Goal: Book appointment/travel/reservation

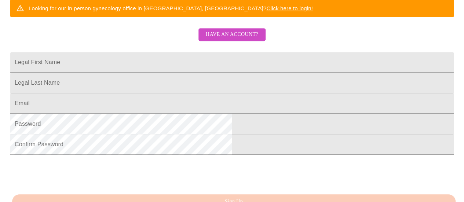
scroll to position [155, 0]
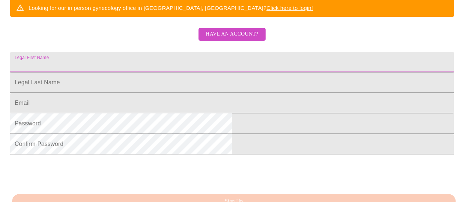
click at [149, 69] on input "Legal First Name" at bounding box center [232, 62] width 444 height 21
type input "Angel"
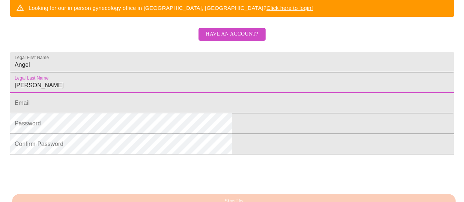
type input "[PERSON_NAME]"
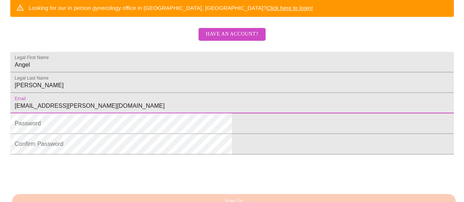
type input "[EMAIL_ADDRESS][PERSON_NAME][DOMAIN_NAME]"
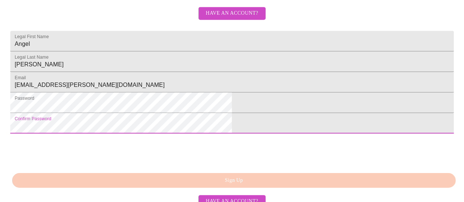
scroll to position [233, 0]
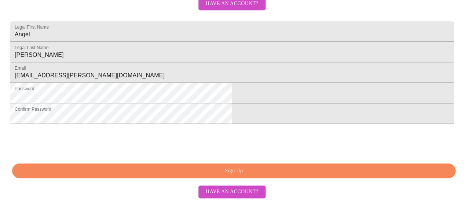
click at [223, 176] on span "Sign Up" at bounding box center [234, 171] width 427 height 9
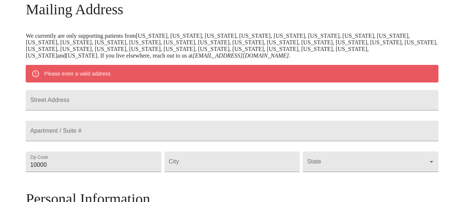
scroll to position [122, 0]
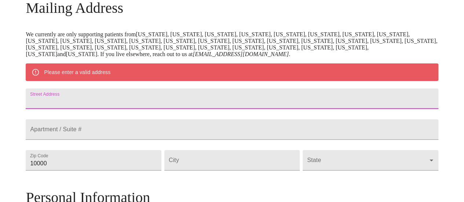
click at [180, 106] on input "Street Address" at bounding box center [232, 98] width 412 height 21
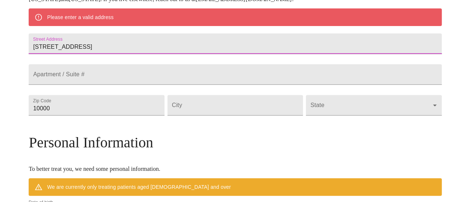
scroll to position [187, 0]
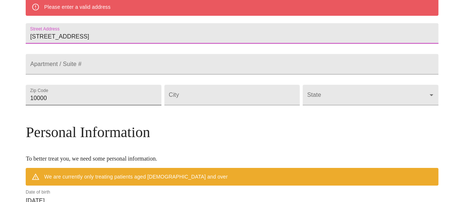
type input "240 Brentwood Road"
click at [115, 105] on input "10000" at bounding box center [93, 95] width 135 height 21
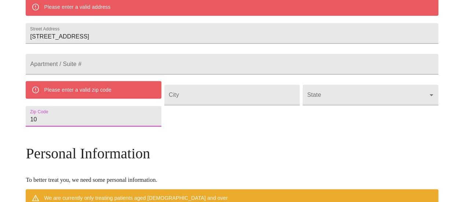
type input "1"
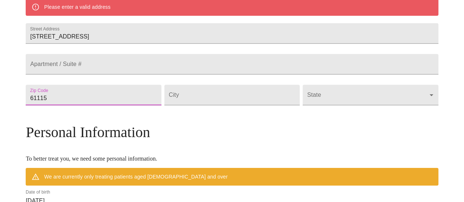
type input "61115"
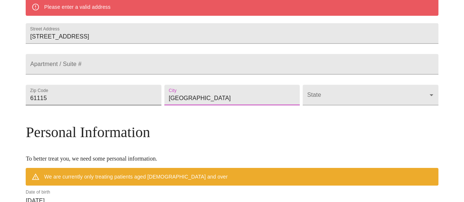
type input "Machesney Park"
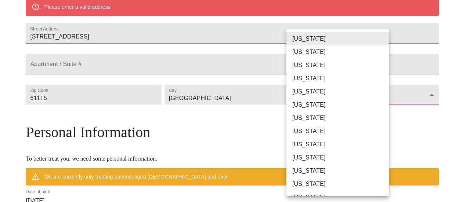
click at [381, 113] on body "MyMenopauseRx Welcome to MyMenopauseRx Since it's your first time here, you'll …" at bounding box center [235, 105] width 464 height 579
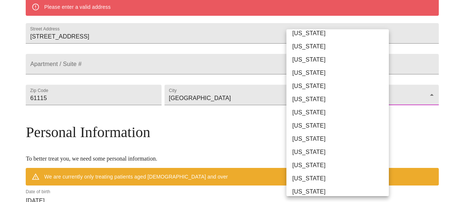
click at [328, 147] on li "Illinois" at bounding box center [340, 152] width 108 height 13
type input "Illinois"
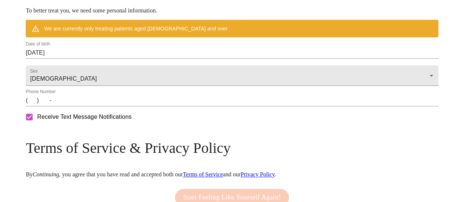
scroll to position [315, 0]
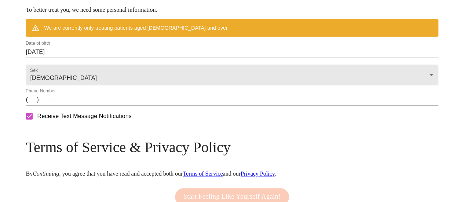
click at [83, 106] on input "(   )    -" at bounding box center [232, 100] width 412 height 12
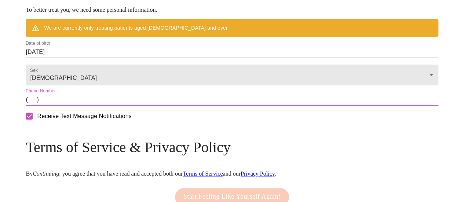
type input "(815) 289-4372"
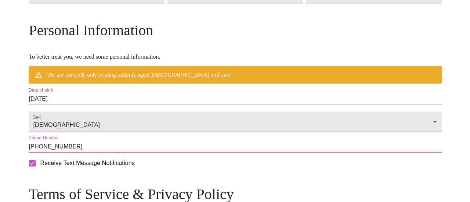
scroll to position [267, 0]
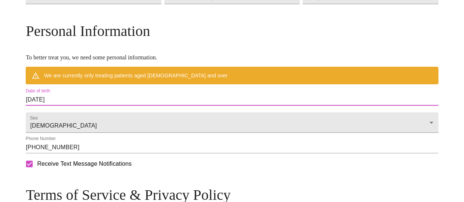
click at [116, 106] on input "09/18/2025" at bounding box center [232, 100] width 412 height 12
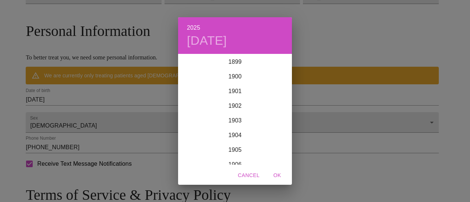
scroll to position [1805, 0]
click at [79, 116] on div "2025 Thu, Sep 18 1899 1900 1901 1902 1903 1904 1905 1906 1907 1908 1909 1910 19…" at bounding box center [235, 101] width 470 height 202
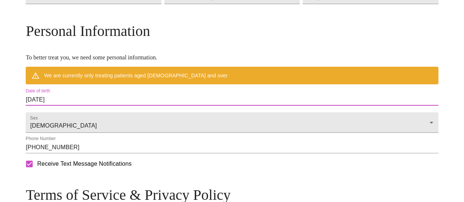
click at [82, 106] on input "09/18/2025" at bounding box center [232, 100] width 412 height 12
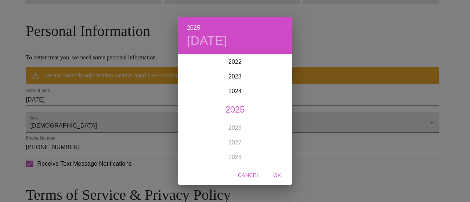
click at [133, 106] on div "2025 Thu, Sep 18 1899 1900 1901 1902 1903 1904 1905 1906 1907 1908 1909 1910 19…" at bounding box center [235, 101] width 470 height 202
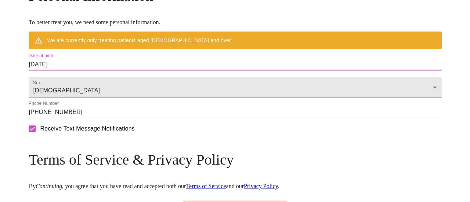
scroll to position [306, 0]
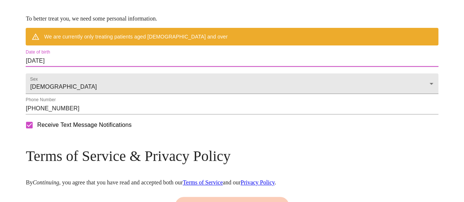
drag, startPoint x: 115, startPoint y: 80, endPoint x: 70, endPoint y: 82, distance: 44.8
click at [81, 67] on input "09/18/2025" at bounding box center [232, 61] width 412 height 12
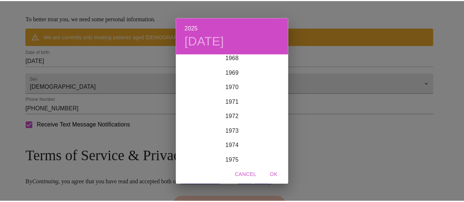
scroll to position [1039, 0]
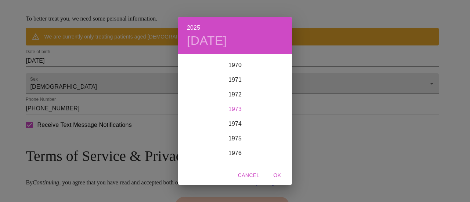
click at [236, 108] on div "1973" at bounding box center [235, 109] width 114 height 15
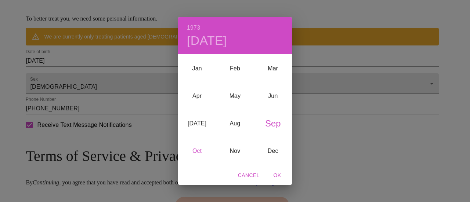
click at [194, 151] on div "Oct" at bounding box center [197, 151] width 38 height 28
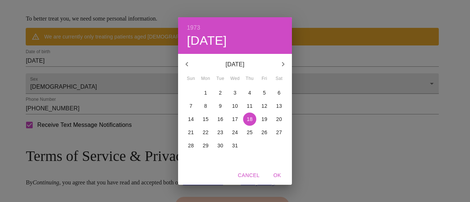
click at [247, 117] on p "18" at bounding box center [250, 119] width 6 height 7
click at [276, 176] on span "OK" at bounding box center [277, 175] width 18 height 9
type input "10/18/1973"
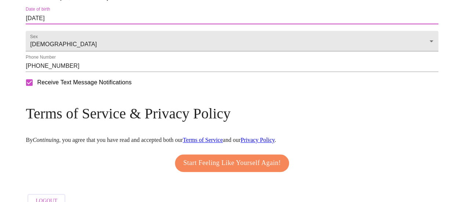
scroll to position [362, 0]
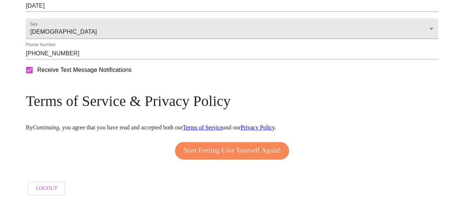
click at [223, 124] on link "Terms of Service" at bounding box center [203, 127] width 40 height 6
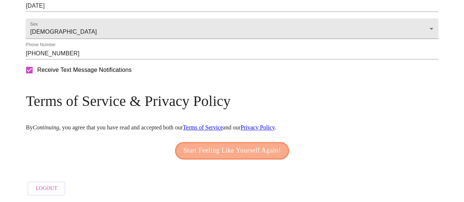
click at [275, 147] on span "Start Feeling Like Yourself Again!" at bounding box center [232, 151] width 98 height 12
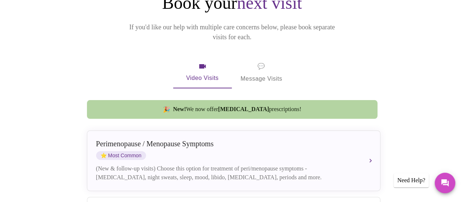
scroll to position [105, 0]
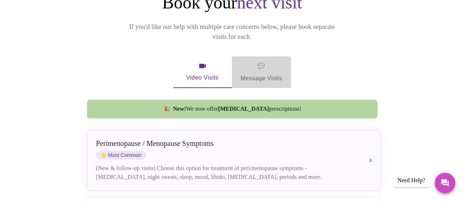
click at [253, 61] on span "💬 Message Visits" at bounding box center [262, 72] width 42 height 23
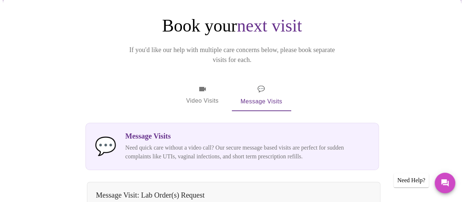
scroll to position [80, 0]
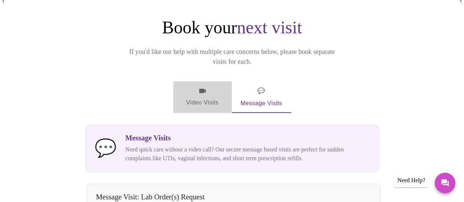
click at [206, 87] on span "Video Visits" at bounding box center [202, 97] width 41 height 21
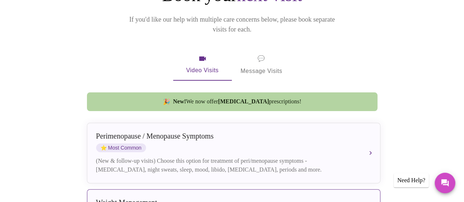
scroll to position [120, 0]
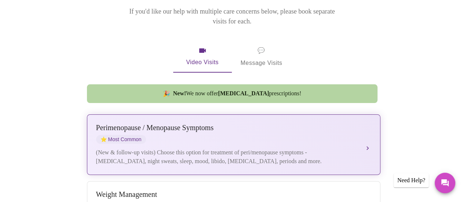
click at [368, 125] on button "Perimenopause / Menopause Symptoms ⭐ Most Common (New & follow-up visits) Choos…" at bounding box center [233, 144] width 293 height 61
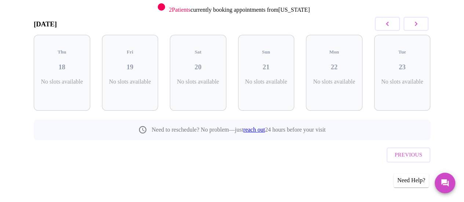
scroll to position [86, 0]
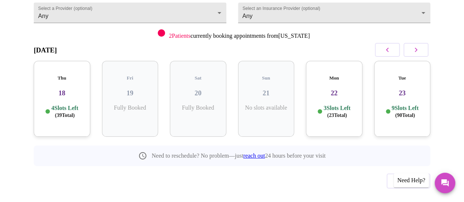
click at [80, 105] on div "4 Slots Left ( 39 Total)" at bounding box center [62, 112] width 45 height 14
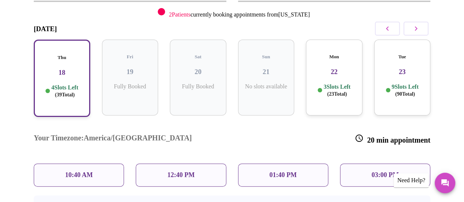
scroll to position [107, 0]
click at [94, 164] on div "10:40 AM" at bounding box center [79, 175] width 90 height 23
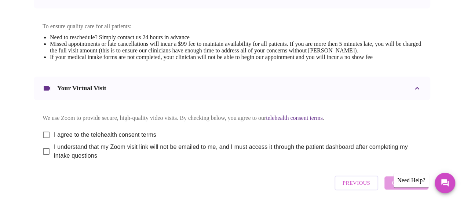
scroll to position [332, 0]
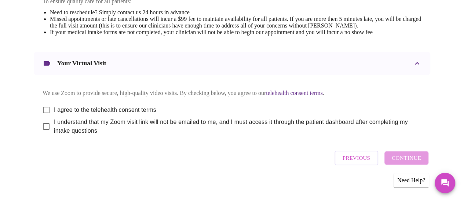
click at [44, 102] on input "I agree to the telehealth consent terms" at bounding box center [46, 109] width 15 height 15
checkbox input "true"
click at [44, 125] on input "I understand that my Zoom visit link will not be emailed to me, and I must acce…" at bounding box center [46, 126] width 15 height 15
checkbox input "true"
click at [221, 67] on div "Your Virtual Visit" at bounding box center [232, 63] width 397 height 23
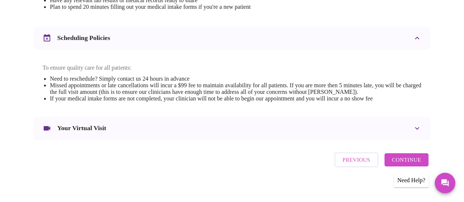
scroll to position [265, 0]
click at [419, 127] on icon at bounding box center [417, 128] width 4 height 3
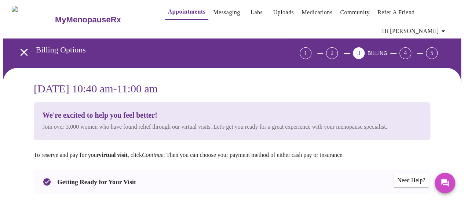
scroll to position [0, 0]
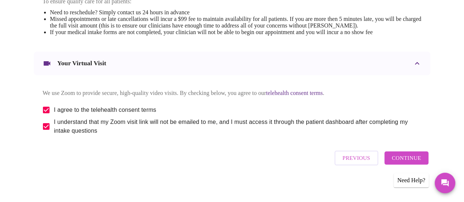
click at [351, 160] on span "Previous" at bounding box center [357, 158] width 28 height 10
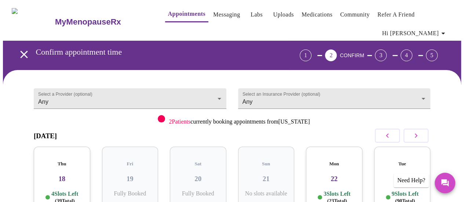
scroll to position [86, 0]
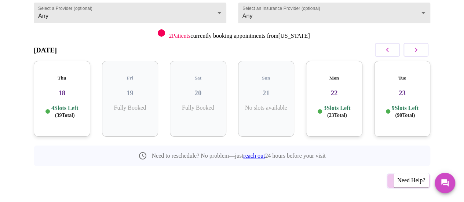
click at [422, 176] on span "Previous" at bounding box center [409, 181] width 28 height 10
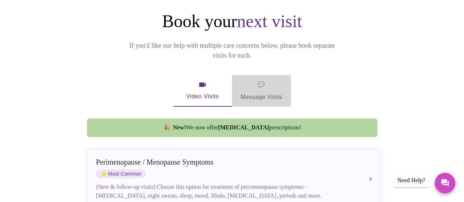
click at [260, 80] on span "💬 Message Visits" at bounding box center [262, 91] width 42 height 23
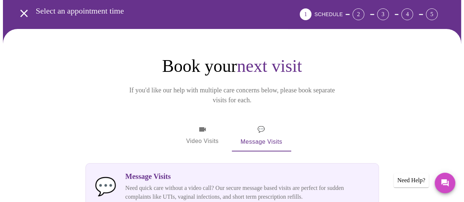
scroll to position [0, 0]
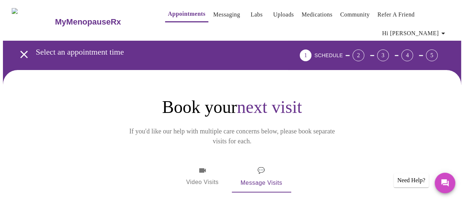
click at [201, 168] on icon "button" at bounding box center [202, 170] width 7 height 4
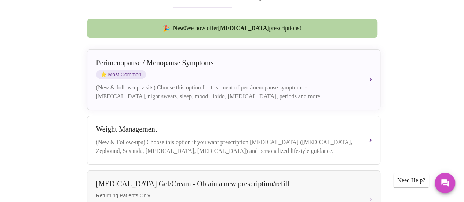
scroll to position [186, 0]
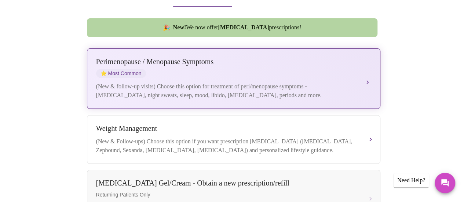
click at [370, 58] on button "Perimenopause / Menopause Symptoms ⭐ Most Common (New & follow-up visits) Choos…" at bounding box center [233, 78] width 293 height 61
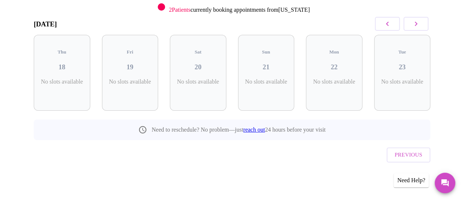
scroll to position [86, 0]
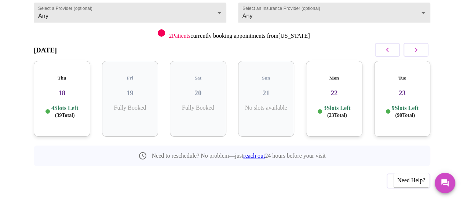
click at [64, 89] on h3 "18" at bounding box center [62, 93] width 45 height 8
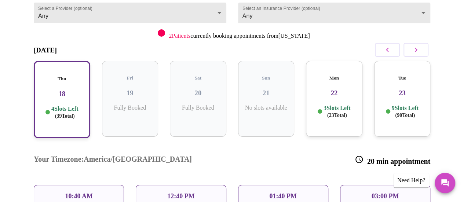
click at [76, 193] on p "10:40 AM" at bounding box center [79, 197] width 28 height 8
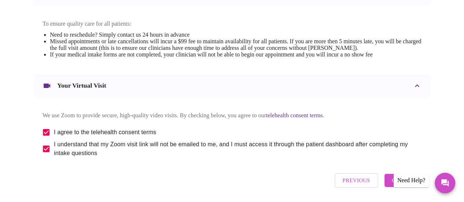
scroll to position [332, 0]
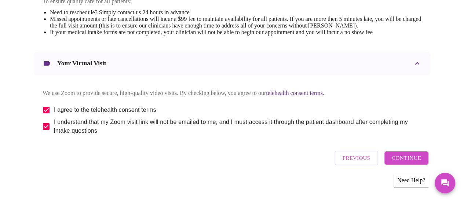
click at [417, 159] on span "Continue" at bounding box center [406, 158] width 29 height 10
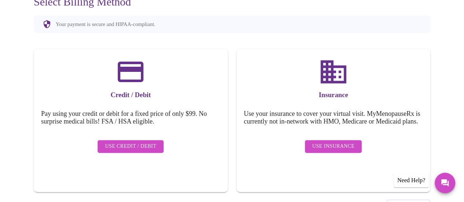
scroll to position [89, 0]
click at [332, 142] on span "Use Insurance" at bounding box center [333, 146] width 42 height 9
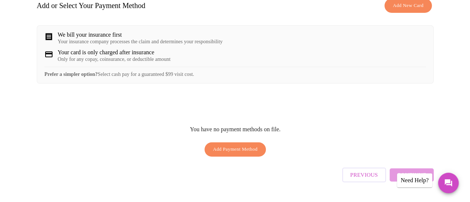
scroll to position [125, 0]
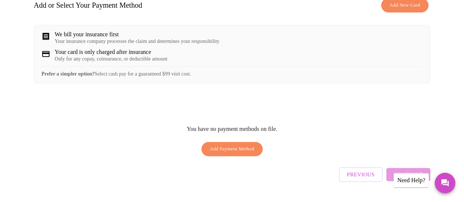
click at [251, 145] on span "Add Payment Method" at bounding box center [232, 149] width 45 height 8
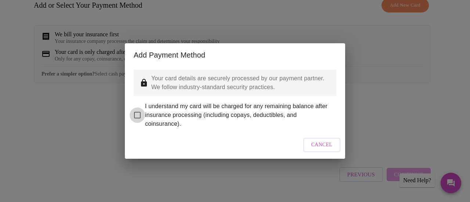
click at [139, 110] on input "I understand my card will be charged for any remaining balance after insurance …" at bounding box center [136, 114] width 15 height 15
checkbox input "true"
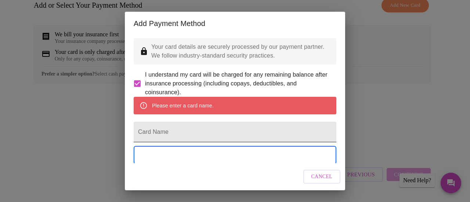
click at [167, 142] on input "Card Name" at bounding box center [235, 132] width 203 height 21
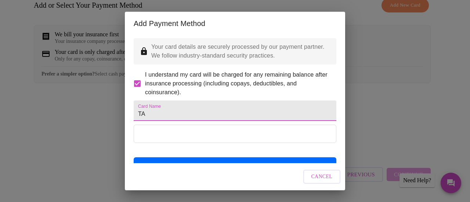
type input "T"
type input "Angel Colvin"
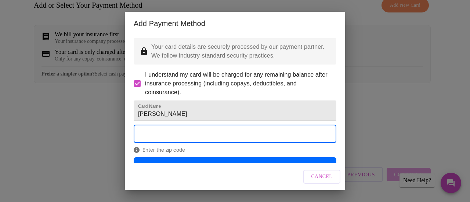
scroll to position [34, 0]
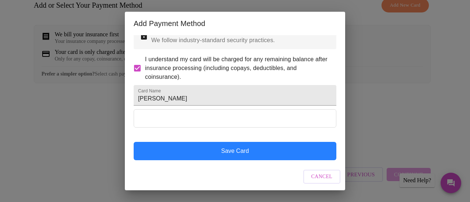
click at [285, 151] on button "Save Card" at bounding box center [235, 151] width 203 height 18
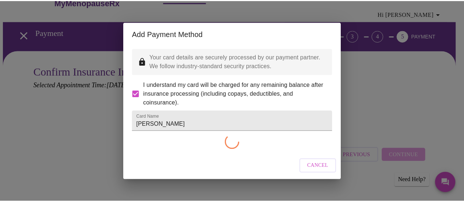
scroll to position [0, 0]
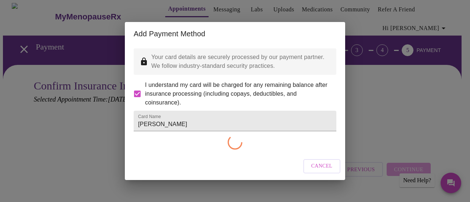
checkbox input "false"
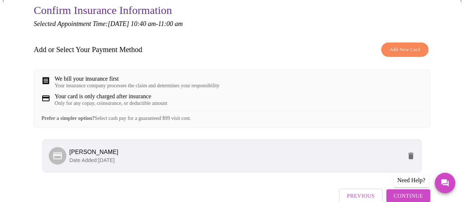
scroll to position [116, 0]
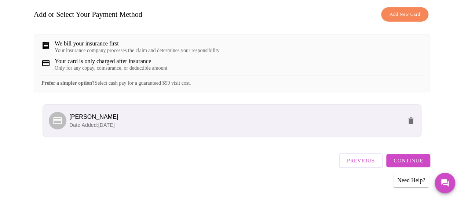
click at [417, 161] on span "Continue" at bounding box center [408, 161] width 29 height 10
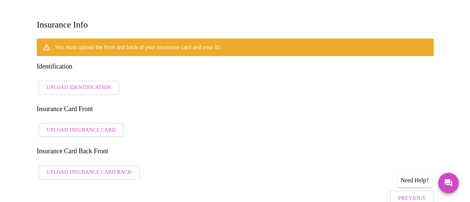
scroll to position [109, 0]
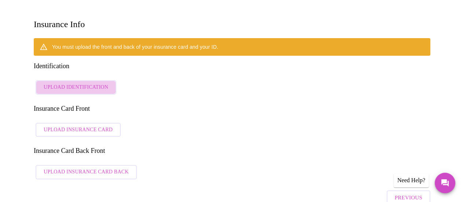
click at [96, 83] on span "Upload Identification" at bounding box center [76, 87] width 65 height 9
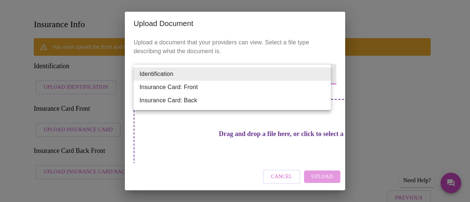
click at [164, 76] on li "Identification" at bounding box center [232, 74] width 197 height 13
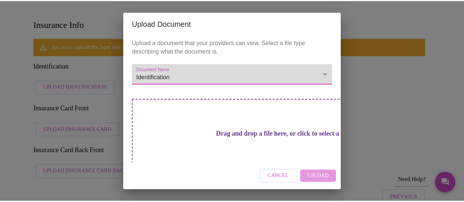
scroll to position [12, 0]
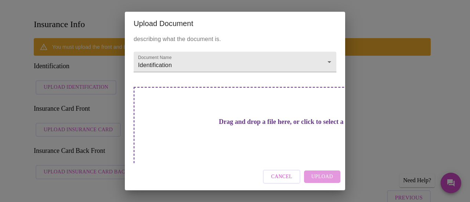
click at [313, 179] on div "Cancel Upload" at bounding box center [235, 177] width 220 height 28
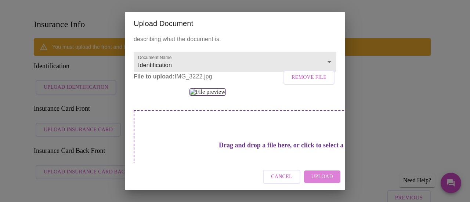
click at [320, 175] on span "Upload" at bounding box center [322, 176] width 22 height 9
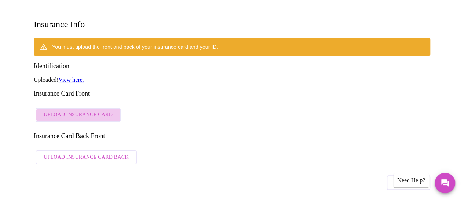
click at [99, 110] on span "Upload Insurance Card" at bounding box center [78, 114] width 69 height 9
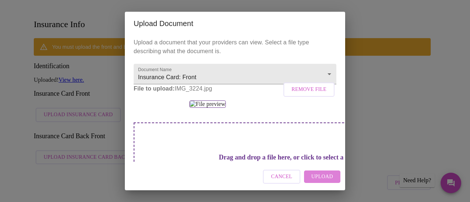
click at [317, 179] on span "Upload" at bounding box center [322, 176] width 22 height 9
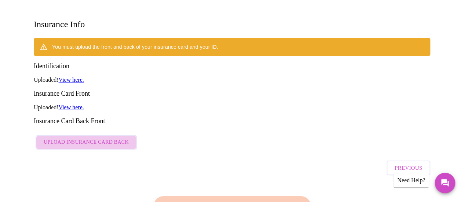
click at [84, 138] on span "Upload Insurance Card Back" at bounding box center [86, 142] width 85 height 9
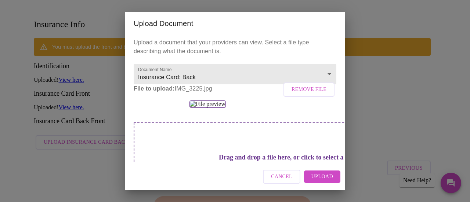
click at [315, 175] on span "Upload" at bounding box center [322, 176] width 22 height 9
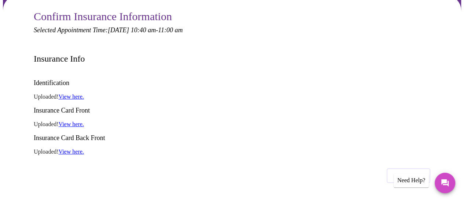
scroll to position [75, 0]
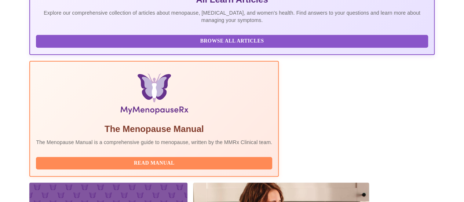
scroll to position [236, 0]
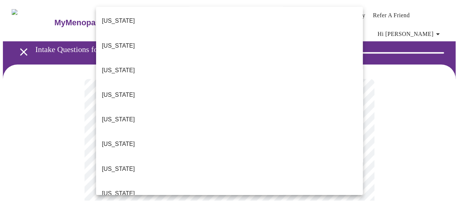
scroll to position [128, 0]
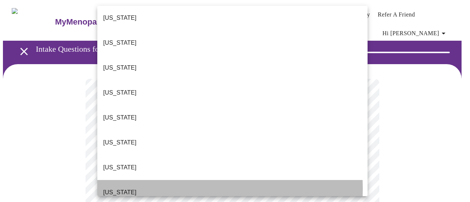
click at [154, 180] on li "Illinois" at bounding box center [232, 192] width 270 height 25
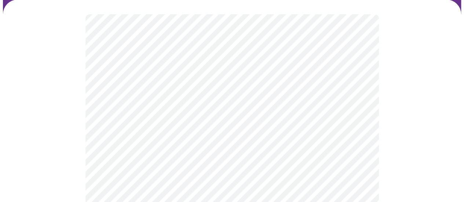
scroll to position [65, 0]
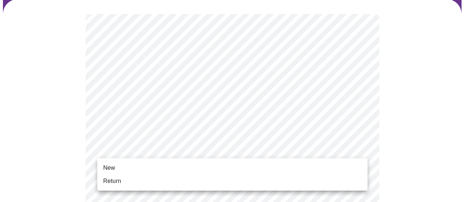
click at [163, 169] on li "New" at bounding box center [232, 167] width 270 height 13
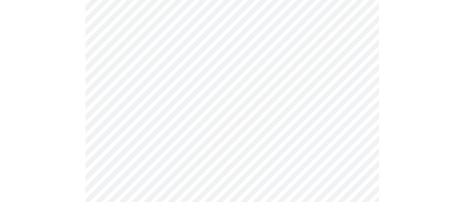
scroll to position [437, 0]
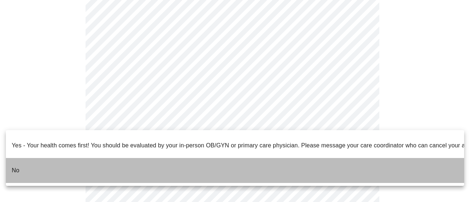
click at [23, 158] on li "No" at bounding box center [235, 170] width 458 height 25
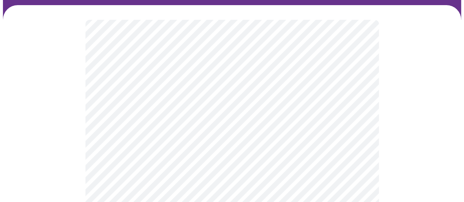
scroll to position [60, 0]
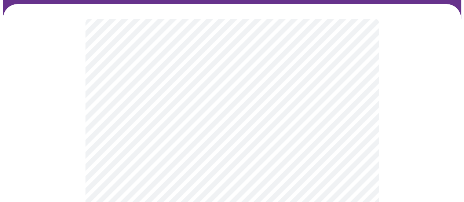
click at [358, 91] on body "MyMenopauseRx Appointments Messaging Labs Uploads Medications Community Refer a…" at bounding box center [232, 168] width 458 height 451
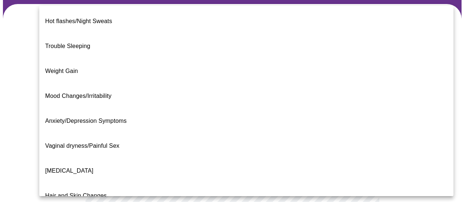
click at [129, 59] on li "Weight Gain" at bounding box center [246, 71] width 414 height 25
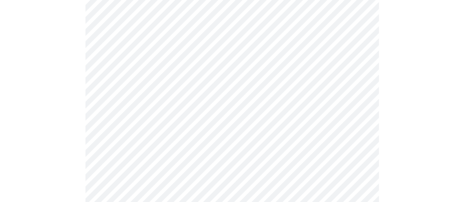
scroll to position [99, 0]
click at [359, 127] on body "MyMenopauseRx Appointments Messaging Labs Uploads Medications Community Refer a…" at bounding box center [232, 127] width 458 height 446
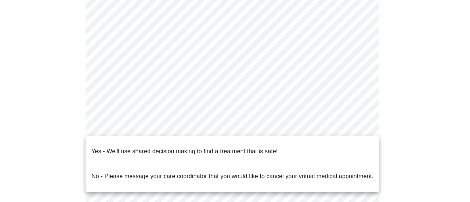
click at [336, 149] on li "Yes - We'll use shared decision making to find a treatment that is safe!" at bounding box center [231, 151] width 293 height 25
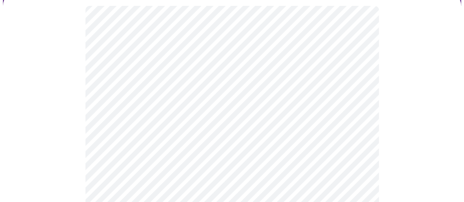
scroll to position [74, 0]
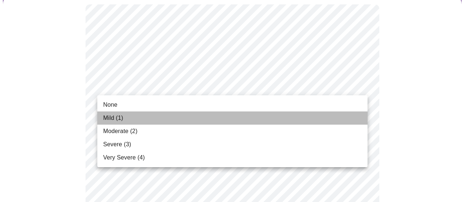
click at [115, 116] on span "Mild (1)" at bounding box center [113, 118] width 20 height 9
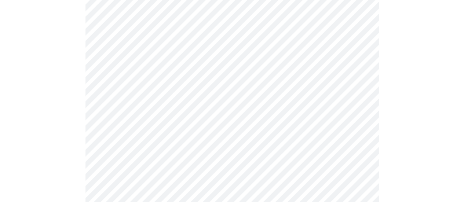
scroll to position [111, 0]
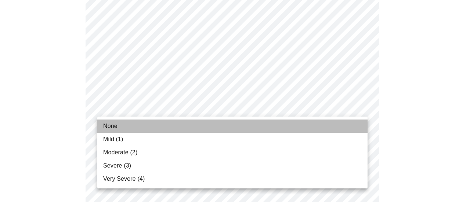
click at [121, 125] on li "None" at bounding box center [232, 126] width 270 height 13
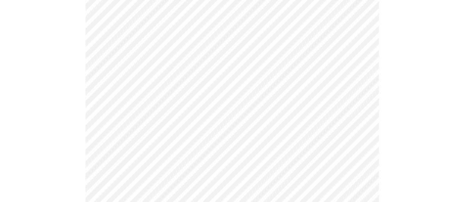
scroll to position [167, 0]
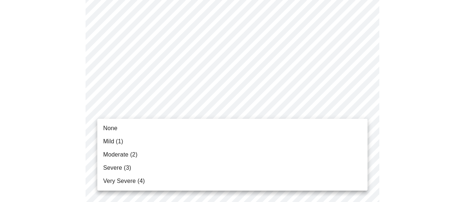
click at [114, 139] on span "Mild (1)" at bounding box center [113, 141] width 20 height 9
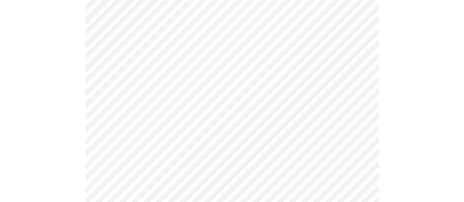
scroll to position [207, 0]
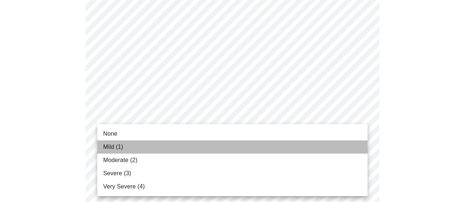
click at [113, 144] on span "Mild (1)" at bounding box center [113, 147] width 20 height 9
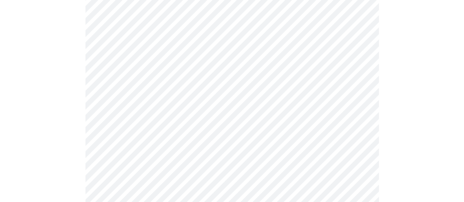
scroll to position [255, 0]
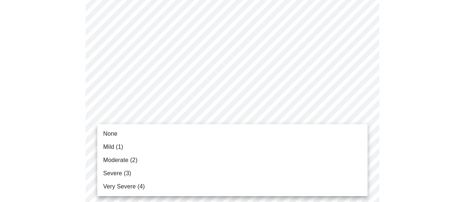
click at [128, 146] on li "Mild (1)" at bounding box center [232, 147] width 270 height 13
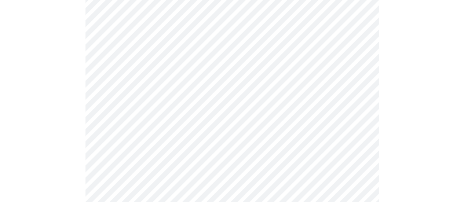
scroll to position [295, 0]
click at [361, 134] on body "MyMenopauseRx Appointments Messaging Labs Uploads Medications Community Refer a…" at bounding box center [232, 175] width 458 height 935
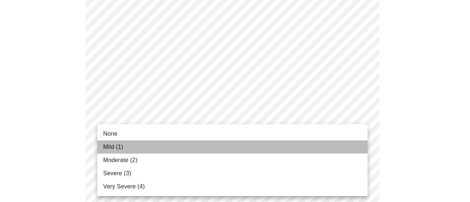
click at [116, 147] on span "Mild (1)" at bounding box center [113, 147] width 20 height 9
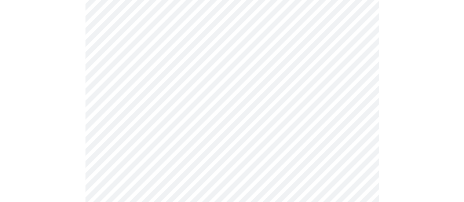
scroll to position [367, 0]
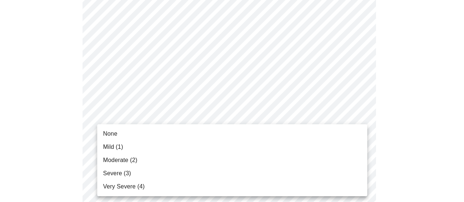
click at [361, 119] on body "MyMenopauseRx Appointments Messaging Labs Uploads Medications Community Refer a…" at bounding box center [232, 98] width 458 height 924
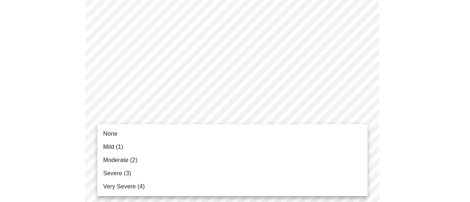
click at [114, 172] on span "Severe (3)" at bounding box center [117, 173] width 28 height 9
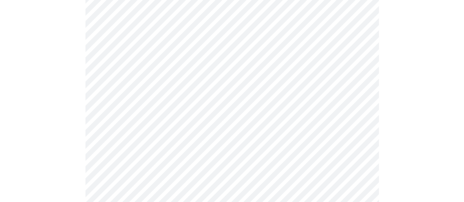
scroll to position [429, 0]
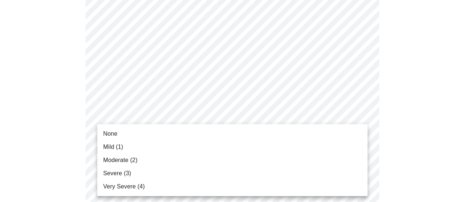
click at [358, 116] on body "MyMenopauseRx Appointments Messaging Labs Uploads Medications Community Refer a…" at bounding box center [235, 31] width 464 height 914
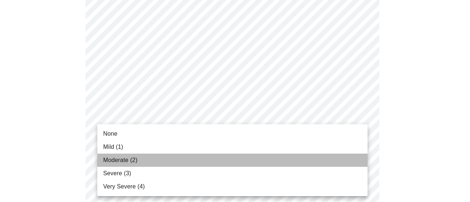
click at [128, 160] on span "Moderate (2)" at bounding box center [120, 160] width 34 height 9
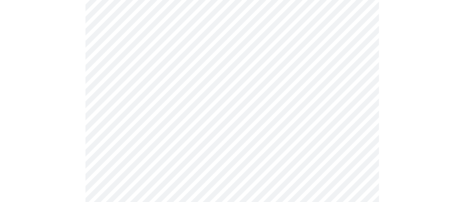
scroll to position [486, 0]
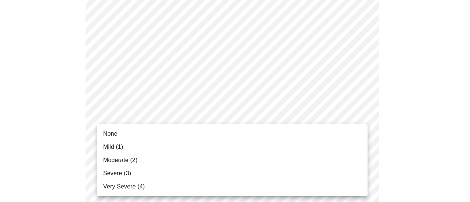
click at [112, 145] on span "Mild (1)" at bounding box center [113, 147] width 20 height 9
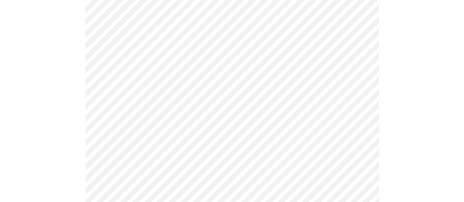
scroll to position [545, 0]
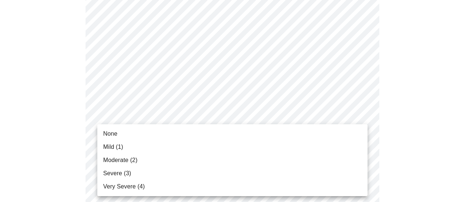
click at [126, 133] on li "None" at bounding box center [232, 133] width 270 height 13
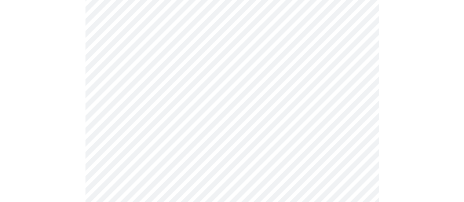
scroll to position [605, 0]
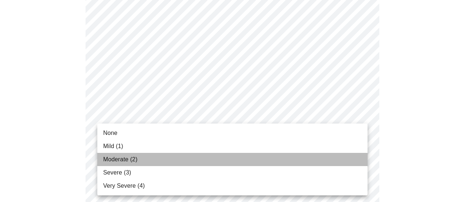
click at [118, 161] on span "Moderate (2)" at bounding box center [120, 159] width 34 height 9
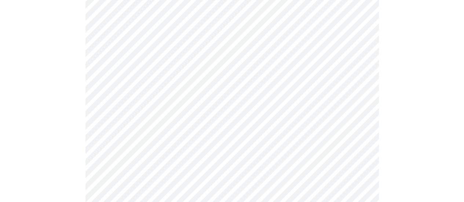
scroll to position [453, 0]
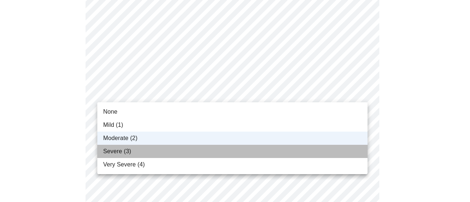
click at [136, 149] on li "Severe (3)" at bounding box center [232, 151] width 270 height 13
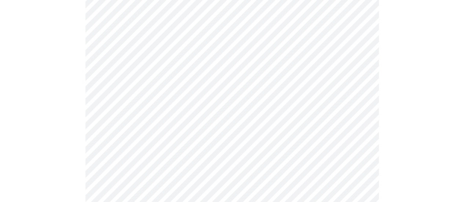
scroll to position [442, 0]
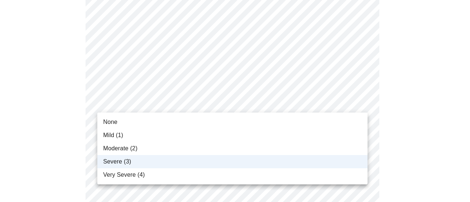
click at [359, 105] on div at bounding box center [235, 101] width 470 height 202
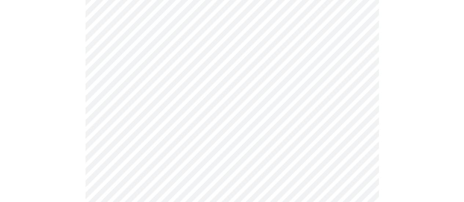
scroll to position [429, 0]
click at [361, 57] on body "MyMenopauseRx Appointments Messaging Labs Uploads Medications Community Refer a…" at bounding box center [232, 10] width 458 height 873
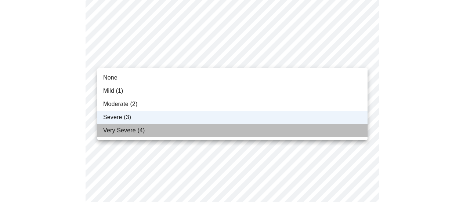
click at [244, 130] on li "Very Severe (4)" at bounding box center [232, 130] width 270 height 13
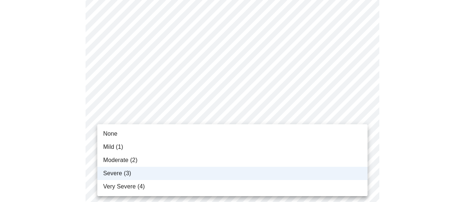
click at [361, 113] on body "MyMenopauseRx Appointments Messaging Labs Uploads Medications Community Refer a…" at bounding box center [235, 10] width 464 height 873
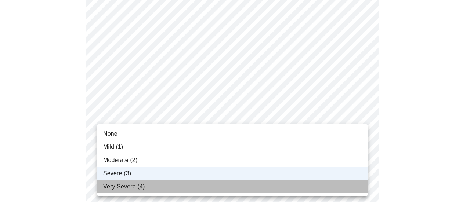
click at [285, 184] on li "Very Severe (4)" at bounding box center [232, 186] width 270 height 13
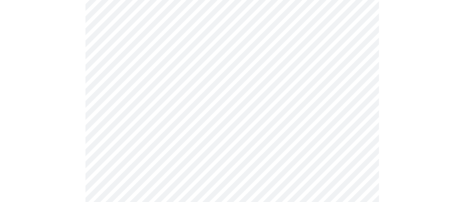
scroll to position [342, 0]
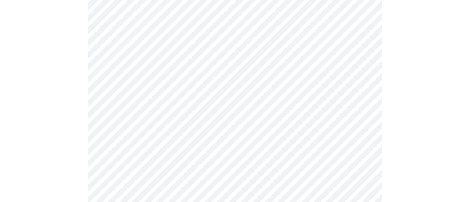
click at [123, 111] on body "MyMenopauseRx Appointments Messaging Labs Uploads Medications Community Refer a…" at bounding box center [235, 27] width 464 height 733
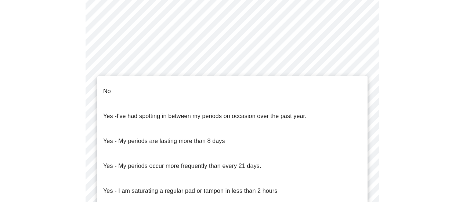
click at [123, 111] on span "Yes - I've had spotting in between my periods on occasion over the past year." at bounding box center [204, 116] width 203 height 21
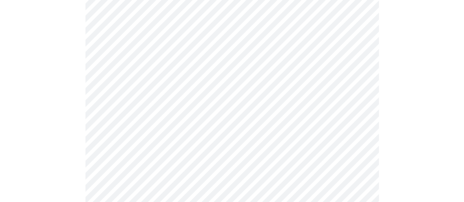
drag, startPoint x: 285, startPoint y: 184, endPoint x: 123, endPoint y: 111, distance: 177.0
click at [131, 111] on li "Yes - I've had spotting in between my periods on occasion over the past year." at bounding box center [232, 116] width 203 height 14
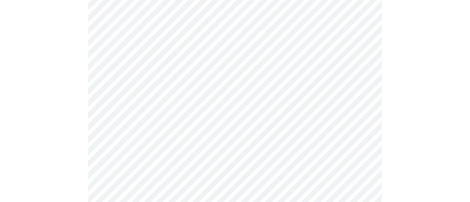
click at [360, 108] on body "MyMenopauseRx Appointments Messaging Labs Uploads Medications Community Refer a…" at bounding box center [235, 25] width 464 height 729
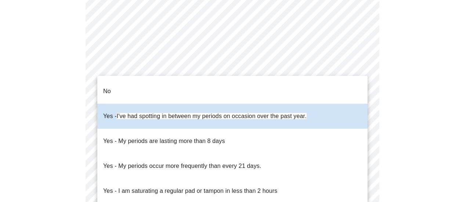
click at [326, 94] on li "No" at bounding box center [232, 91] width 270 height 25
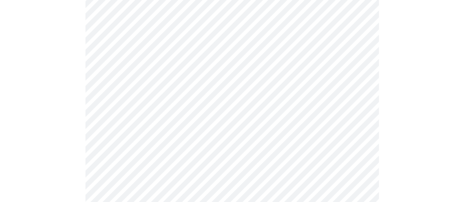
scroll to position [393, 0]
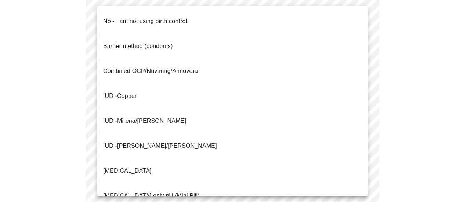
click at [274, 23] on li "No - I am not using birth control." at bounding box center [232, 21] width 270 height 25
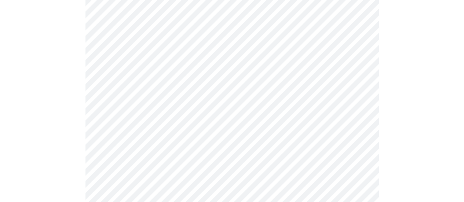
scroll to position [452, 0]
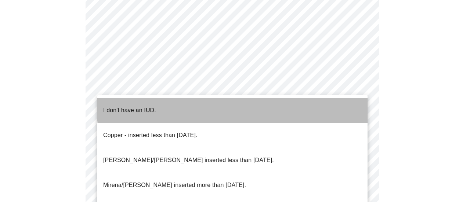
click at [327, 102] on li "I don't have an IUD." at bounding box center [232, 110] width 270 height 25
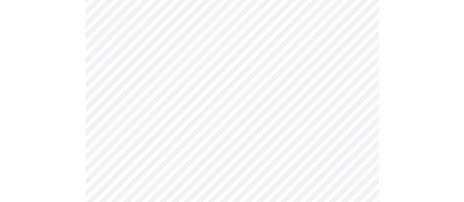
scroll to position [482, 0]
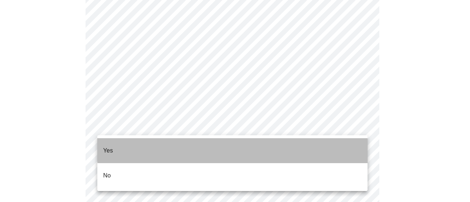
click at [332, 143] on li "Yes" at bounding box center [232, 150] width 270 height 25
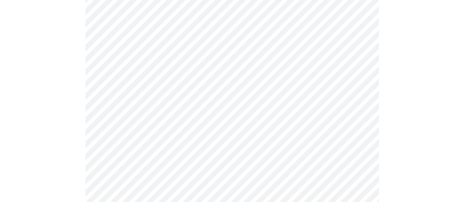
scroll to position [83, 0]
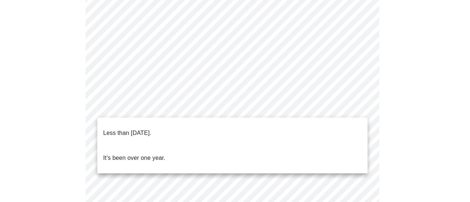
click at [321, 146] on li "It's been over one year." at bounding box center [232, 158] width 270 height 25
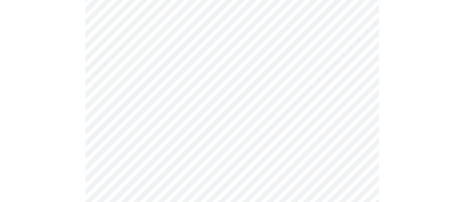
scroll to position [145, 0]
click at [362, 114] on body "MyMenopauseRx Appointments Messaging Labs Uploads Medications Community Refer a…" at bounding box center [232, 158] width 458 height 600
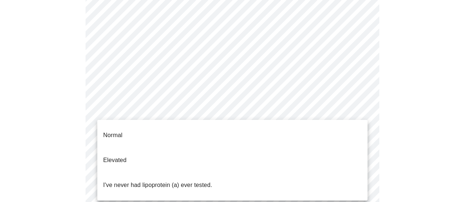
click at [338, 173] on li "I've never had lipoprotein (a) ever tested." at bounding box center [232, 185] width 270 height 25
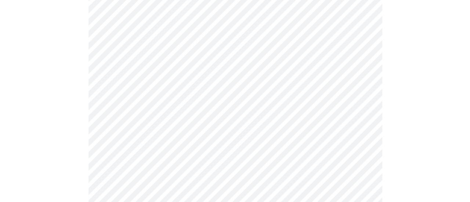
scroll to position [85, 0]
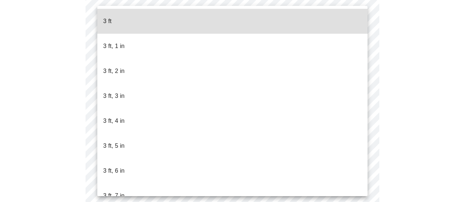
click at [132, 129] on body "MyMenopauseRx Appointments Messaging Labs Uploads Medications Community Refer a…" at bounding box center [235, 119] width 464 height 402
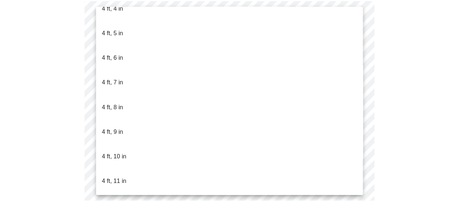
scroll to position [416, 0]
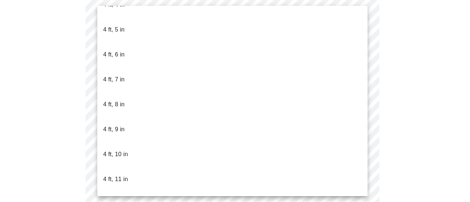
drag, startPoint x: 117, startPoint y: 132, endPoint x: 149, endPoint y: 139, distance: 32.4
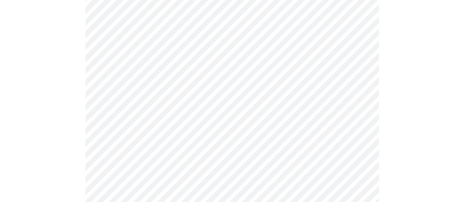
scroll to position [1937, 0]
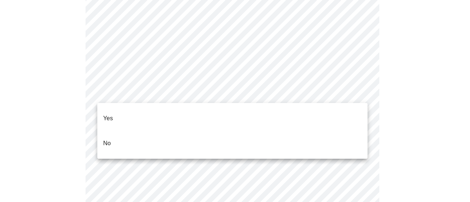
click at [142, 115] on li "Yes" at bounding box center [232, 118] width 270 height 25
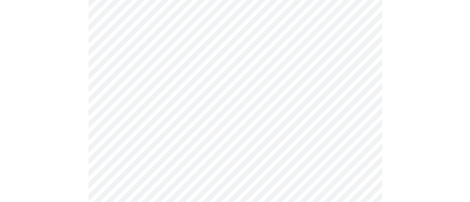
scroll to position [505, 0]
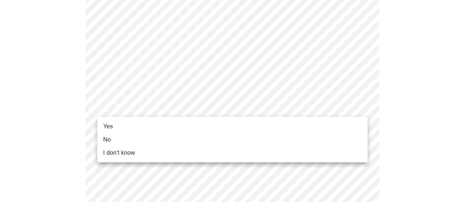
click at [331, 128] on li "Yes" at bounding box center [232, 126] width 270 height 13
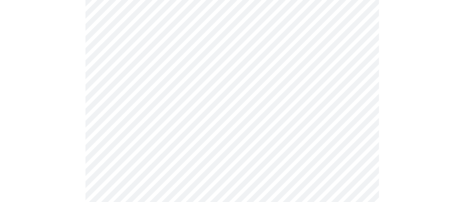
scroll to position [104, 0]
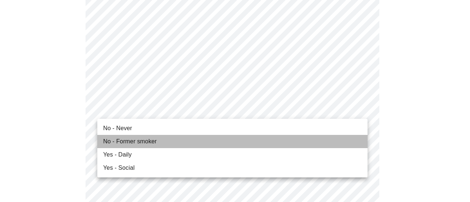
click at [151, 137] on span "No - Former smoker" at bounding box center [130, 141] width 54 height 9
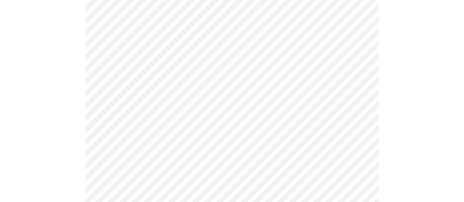
scroll to position [656, 0]
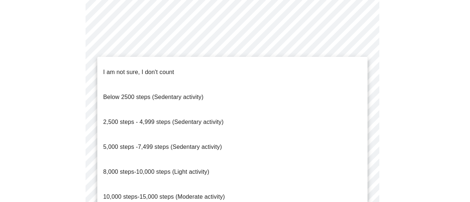
click at [141, 194] on span "10,000 steps-15,000 steps (Moderate activity)" at bounding box center [163, 197] width 121 height 6
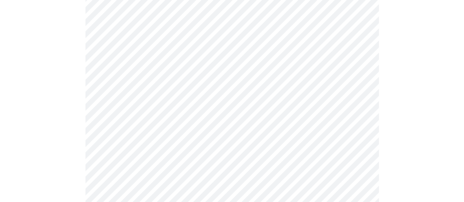
scroll to position [679, 0]
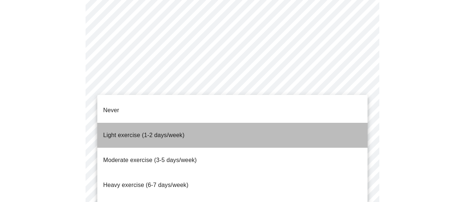
click at [169, 132] on span "Light exercise (1-2 days/week)" at bounding box center [143, 135] width 81 height 6
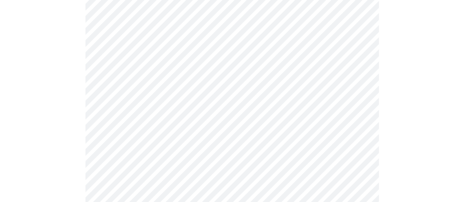
scroll to position [721, 0]
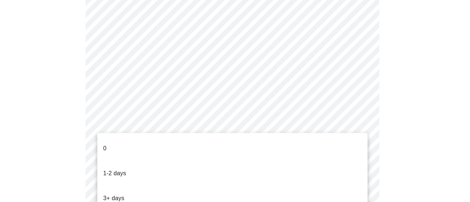
click at [161, 146] on li "0" at bounding box center [232, 148] width 270 height 25
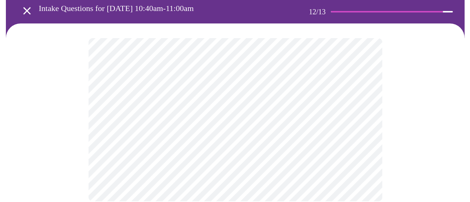
scroll to position [41, 0]
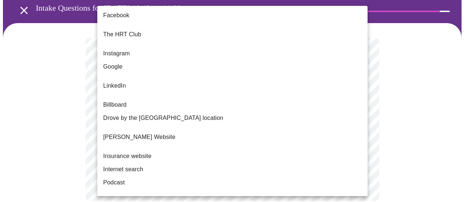
click at [359, 110] on body "MyMenopauseRx Appointments Messaging Labs Uploads Medications Community Refer a…" at bounding box center [235, 89] width 464 height 254
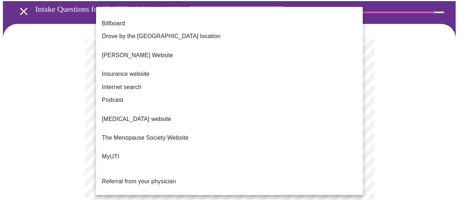
scroll to position [119, 0]
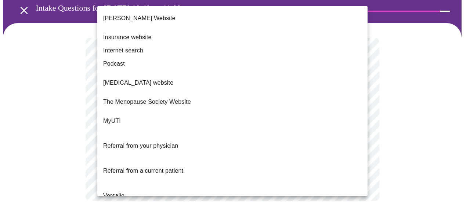
click at [176, 168] on span "Referral from a current patient." at bounding box center [144, 171] width 82 height 6
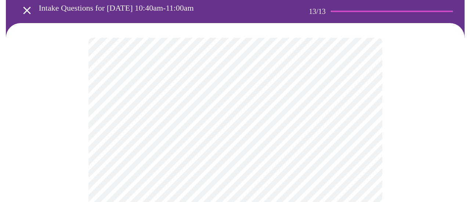
scroll to position [0, 0]
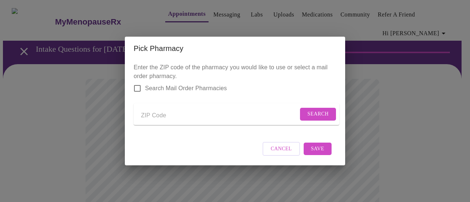
click at [139, 83] on input "Search Mail Order Pharmacies" at bounding box center [136, 88] width 15 height 15
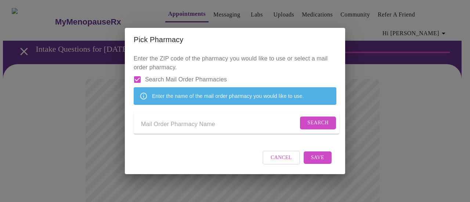
click at [156, 124] on input "Send a message to your care team" at bounding box center [219, 124] width 157 height 12
click at [139, 72] on input "Search Mail Order Pharmacies" at bounding box center [136, 79] width 15 height 15
checkbox input "false"
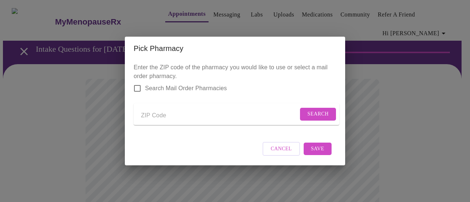
click at [153, 115] on input "Send a message to your care team" at bounding box center [219, 116] width 157 height 12
type input "61115"
click at [308, 114] on span "Search" at bounding box center [317, 114] width 21 height 9
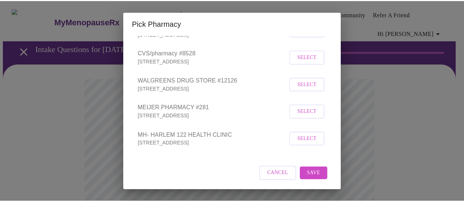
scroll to position [114, 0]
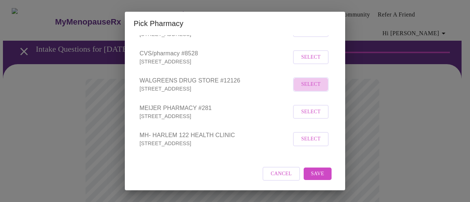
click at [302, 89] on span "Select" at bounding box center [310, 84] width 19 height 9
click at [314, 178] on span "Save" at bounding box center [317, 173] width 13 height 9
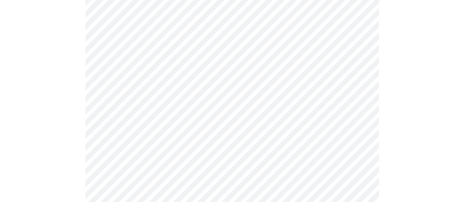
scroll to position [126, 0]
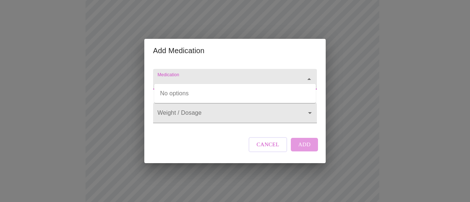
click at [234, 76] on input "Medication" at bounding box center [224, 83] width 137 height 14
click at [267, 149] on span "Cancel" at bounding box center [267, 145] width 23 height 10
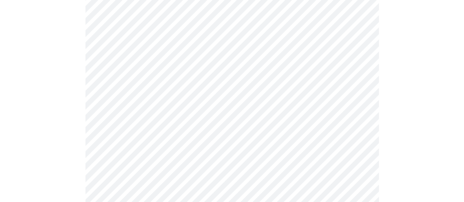
scroll to position [134, 0]
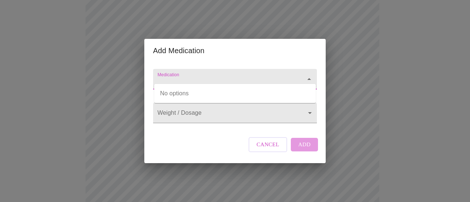
click at [230, 76] on input "Medication" at bounding box center [224, 83] width 137 height 14
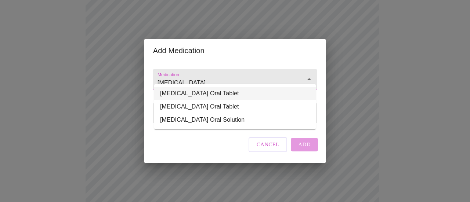
click at [192, 92] on li "Valsartan-hydroCHLOROthiazide Oral Tablet" at bounding box center [234, 93] width 161 height 13
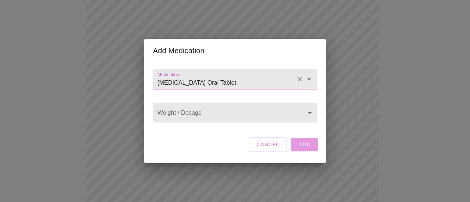
type input "Valsartan-hydroCHLOROthiazide Oral Tablet"
click at [185, 113] on body "MyMenopauseRx Appointments Messaging Labs Uploads Medications Community Refer a…" at bounding box center [235, 150] width 464 height 562
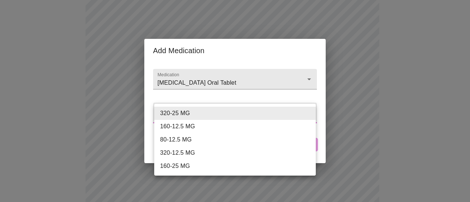
click at [123, 143] on div at bounding box center [235, 101] width 470 height 202
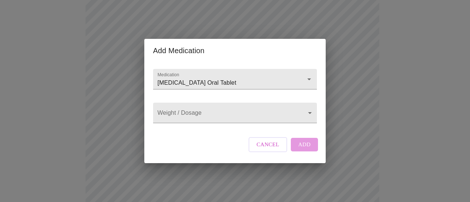
click at [140, 140] on div "Add Medication Medication Valsartan-hydroCHLOROthiazide Oral Tablet Weight / Do…" at bounding box center [235, 101] width 470 height 202
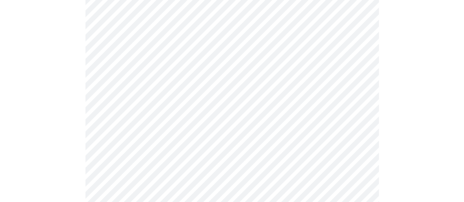
scroll to position [119, 0]
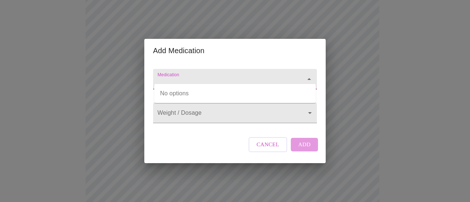
click at [222, 76] on input "Medication" at bounding box center [224, 83] width 137 height 14
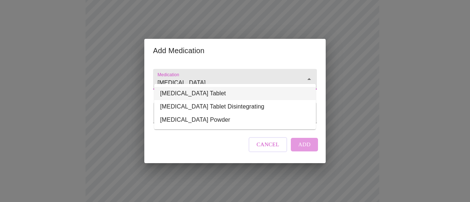
click at [215, 91] on li "clonazePAM Oral Tablet" at bounding box center [234, 93] width 161 height 13
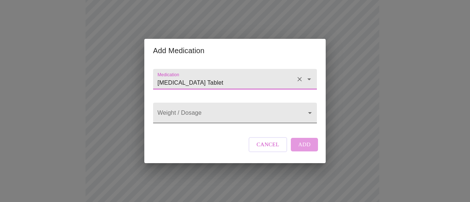
type input "clonazePAM Oral Tablet"
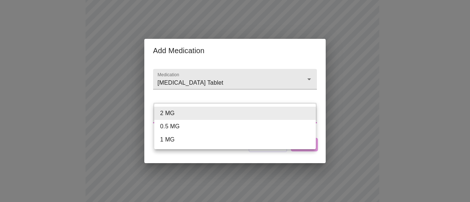
click at [204, 115] on body "MyMenopauseRx Appointments Messaging Labs Uploads Medications Community Refer a…" at bounding box center [235, 165] width 464 height 562
click at [194, 142] on li "1 MG" at bounding box center [234, 139] width 161 height 13
type input "1 MG"
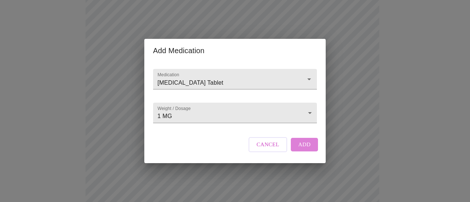
click at [302, 149] on span "Add" at bounding box center [304, 145] width 12 height 10
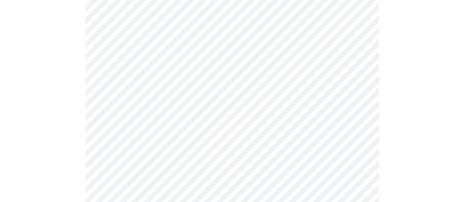
scroll to position [139, 0]
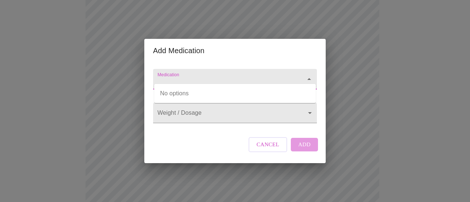
click at [165, 76] on input "Medication" at bounding box center [224, 83] width 137 height 14
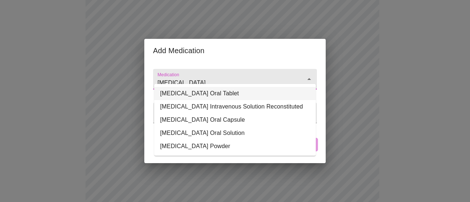
click at [183, 94] on li "Levothyroxine Sodium Oral Tablet" at bounding box center [234, 93] width 161 height 13
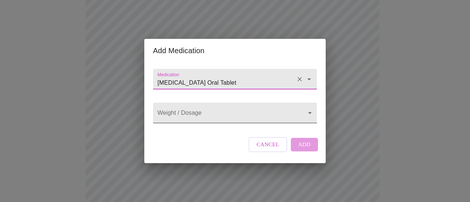
type input "Levothyroxine Sodium Oral Tablet"
click at [185, 109] on body "MyMenopauseRx Appointments Messaging Labs Uploads Medications Community Refer a…" at bounding box center [235, 153] width 464 height 578
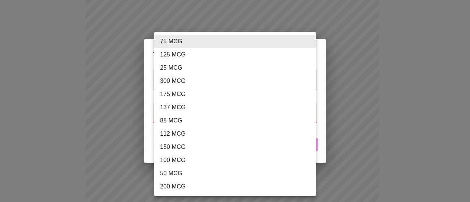
click at [181, 186] on li "200 MCG" at bounding box center [234, 186] width 161 height 13
type input "200 MCG"
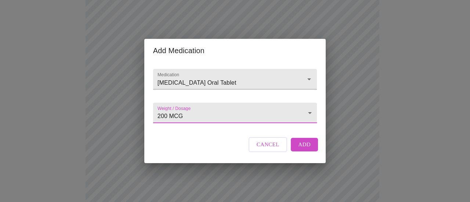
click at [307, 149] on span "Add" at bounding box center [304, 145] width 12 height 10
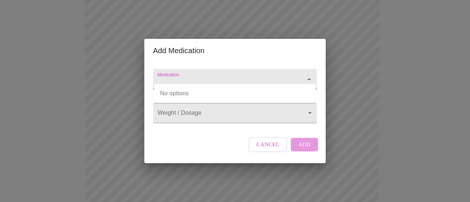
click at [160, 76] on input "Medication" at bounding box center [224, 83] width 137 height 14
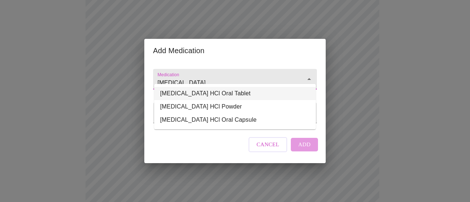
click at [178, 91] on li "busPIRone HCl Oral Tablet" at bounding box center [234, 93] width 161 height 13
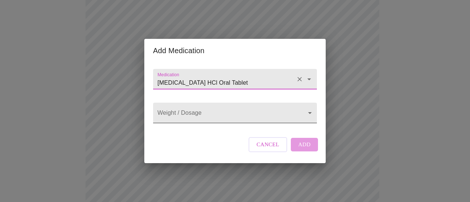
type input "busPIRone HCl Oral Tablet"
click at [179, 112] on body "MyMenopauseRx Appointments Messaging Labs Uploads Medications Community Refer a…" at bounding box center [235, 166] width 464 height 605
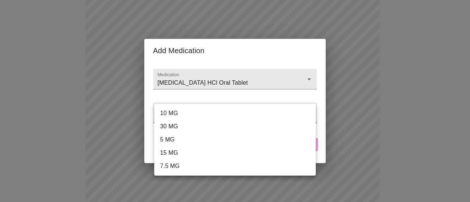
click at [179, 113] on li "10 MG" at bounding box center [234, 113] width 161 height 13
type input "10 MG"
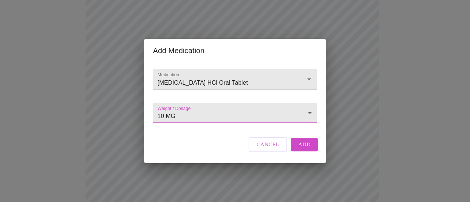
click at [308, 149] on span "Add" at bounding box center [304, 145] width 12 height 10
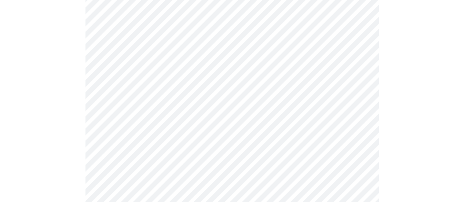
scroll to position [420, 0]
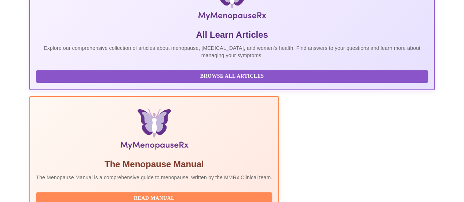
scroll to position [236, 0]
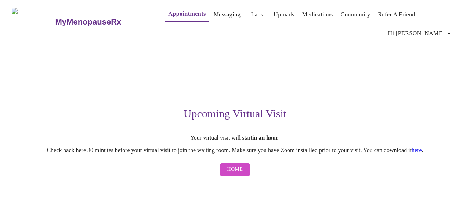
click at [422, 147] on link "here" at bounding box center [416, 150] width 10 height 6
click at [239, 163] on button "Home" at bounding box center [235, 169] width 30 height 13
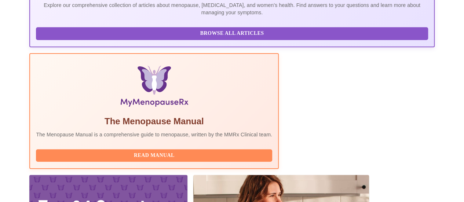
scroll to position [236, 0]
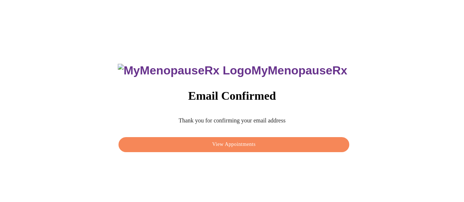
click at [230, 145] on span "View Appointments" at bounding box center [234, 144] width 214 height 9
